Goal: Task Accomplishment & Management: Complete application form

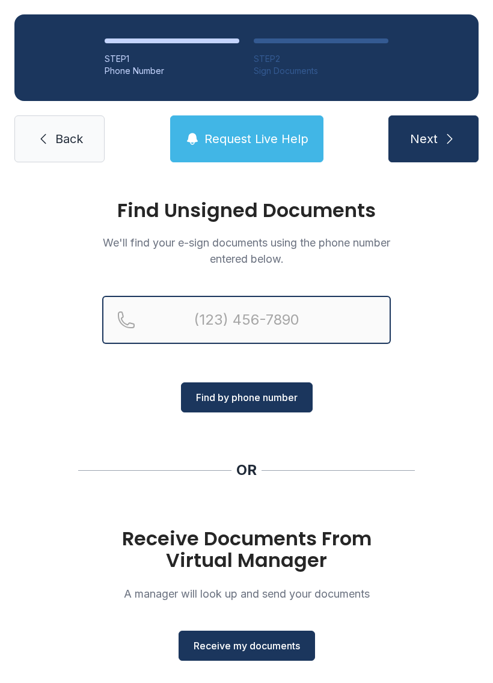
click at [205, 316] on input "Reservation phone number" at bounding box center [246, 320] width 288 height 48
type input "("
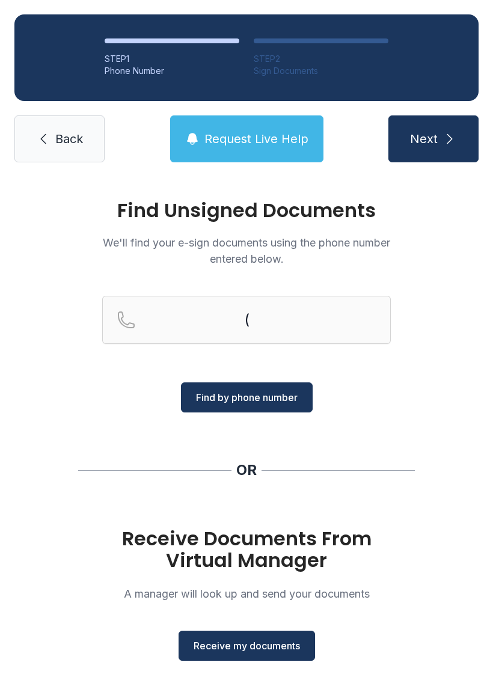
click at [438, 255] on div "Find Unsigned Documents We'll find your e-sign documents using the phone number…" at bounding box center [246, 443] width 493 height 532
click at [263, 641] on span "Receive my documents" at bounding box center [246, 645] width 106 height 14
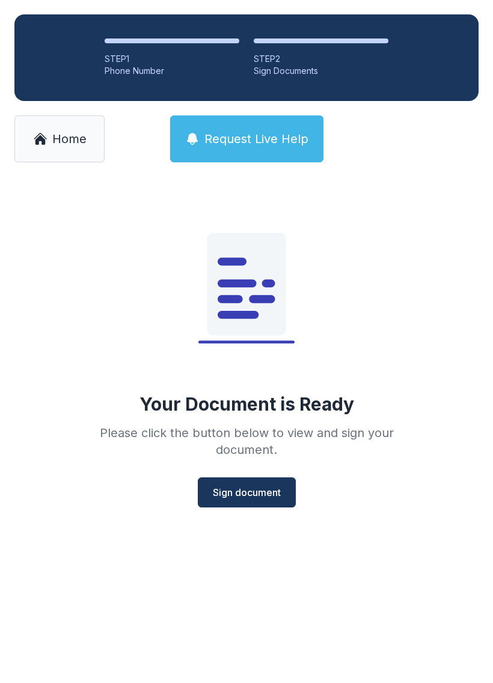
click at [232, 475] on div "Your Document is Ready Please click the button below to view and sign your docu…" at bounding box center [246, 346] width 346 height 321
click at [225, 493] on span "Sign document" at bounding box center [247, 492] width 68 height 14
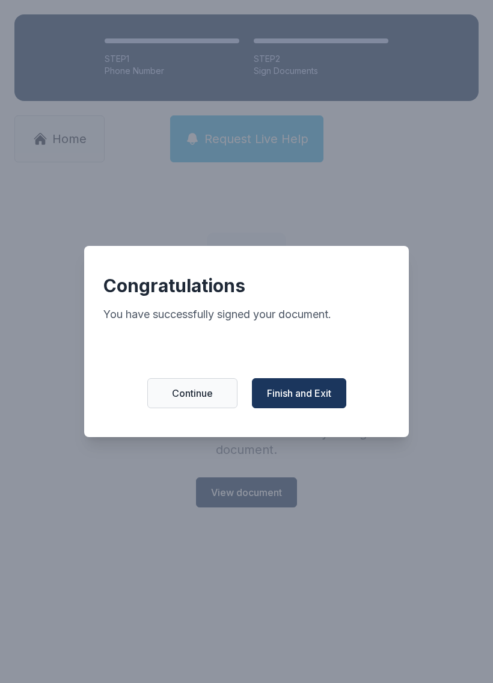
click at [311, 399] on span "Finish and Exit" at bounding box center [299, 393] width 64 height 14
